Goal: Entertainment & Leisure: Consume media (video, audio)

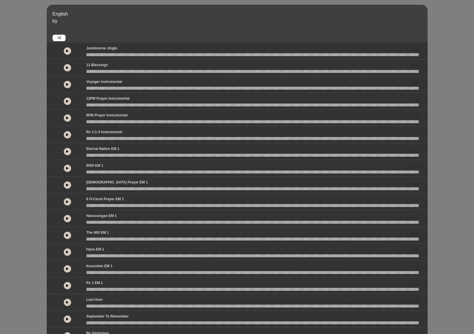
click at [65, 202] on button at bounding box center [67, 201] width 7 height 7
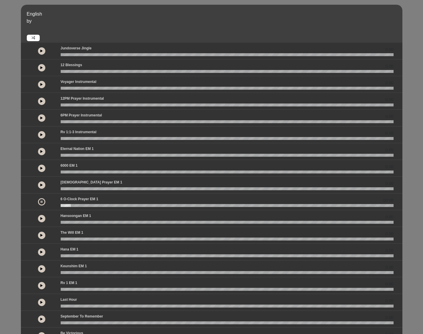
click at [42, 118] on icon at bounding box center [41, 117] width 2 height 3
click at [42, 118] on icon at bounding box center [42, 117] width 2 height 3
click at [41, 203] on icon at bounding box center [41, 201] width 2 height 3
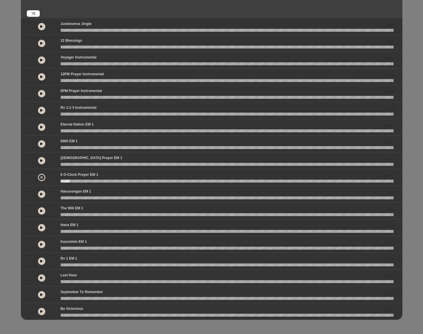
click at [41, 177] on icon at bounding box center [42, 177] width 2 height 3
click at [42, 177] on icon at bounding box center [41, 177] width 2 height 3
click at [60, 182] on div at bounding box center [227, 181] width 340 height 3
click at [61, 181] on wave at bounding box center [227, 181] width 333 height 3
click at [42, 160] on icon at bounding box center [41, 160] width 2 height 3
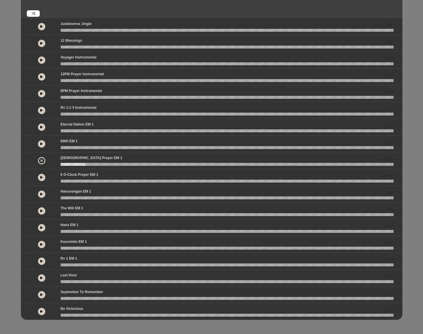
click at [41, 161] on icon at bounding box center [42, 160] width 2 height 3
click at [41, 177] on icon at bounding box center [41, 177] width 2 height 3
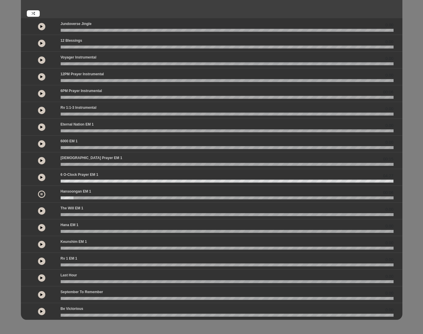
click at [42, 178] on icon at bounding box center [41, 177] width 2 height 3
